Goal: Information Seeking & Learning: Find specific fact

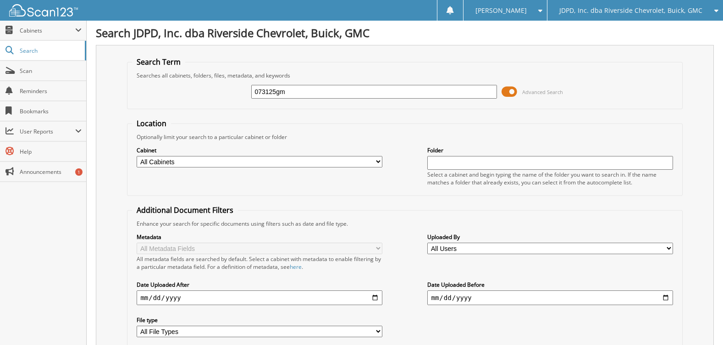
type input "073125gm"
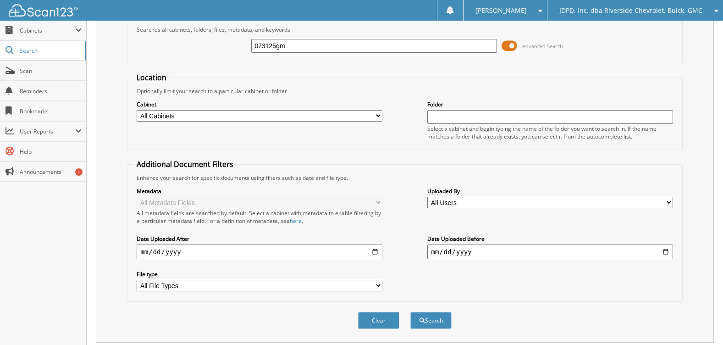
scroll to position [219, 0]
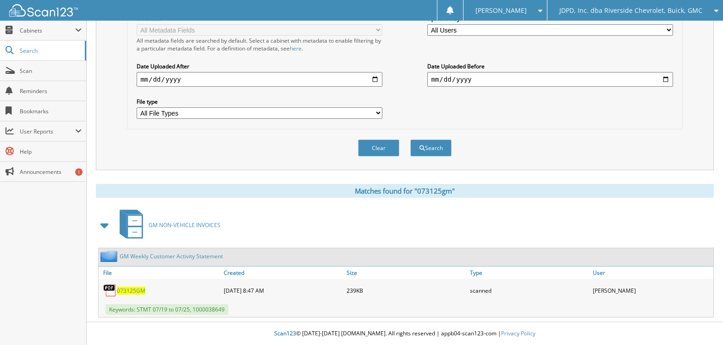
click at [136, 290] on span "073125GM" at bounding box center [131, 291] width 28 height 8
